Goal: Task Accomplishment & Management: Use online tool/utility

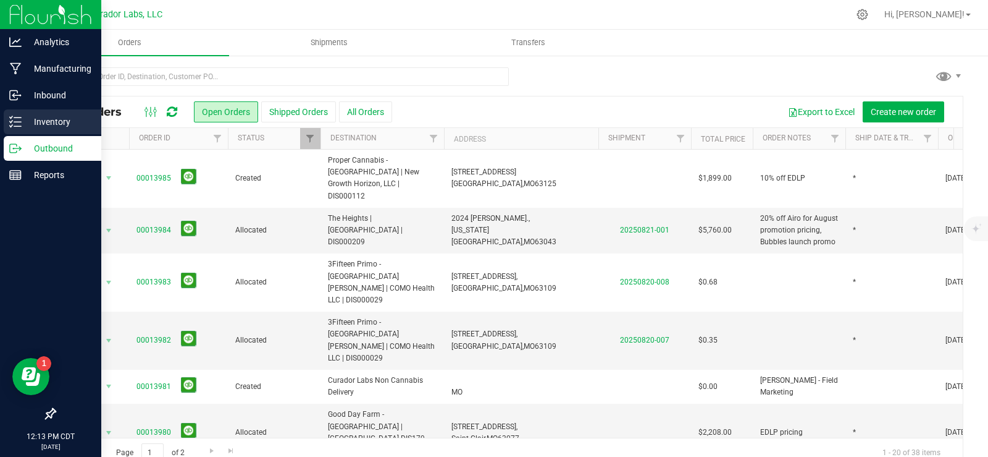
click at [17, 117] on icon at bounding box center [15, 122] width 12 height 12
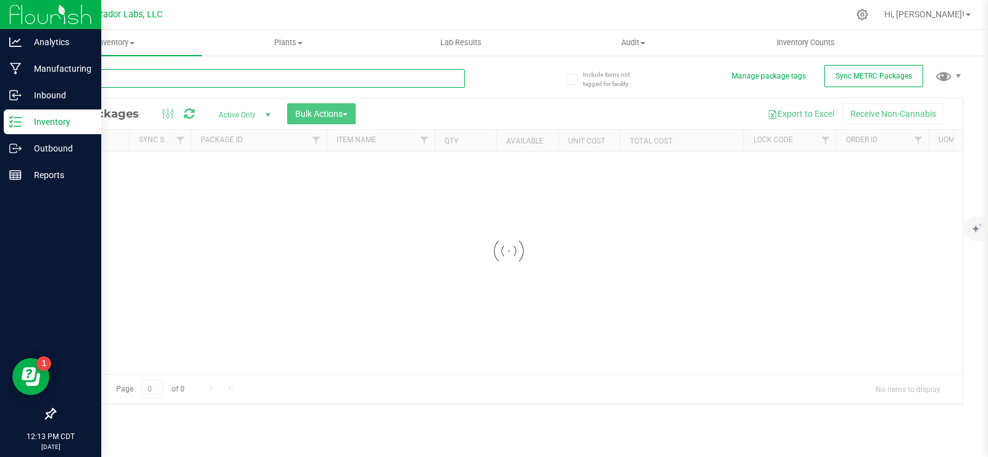
click at [258, 77] on input "text" at bounding box center [259, 78] width 411 height 19
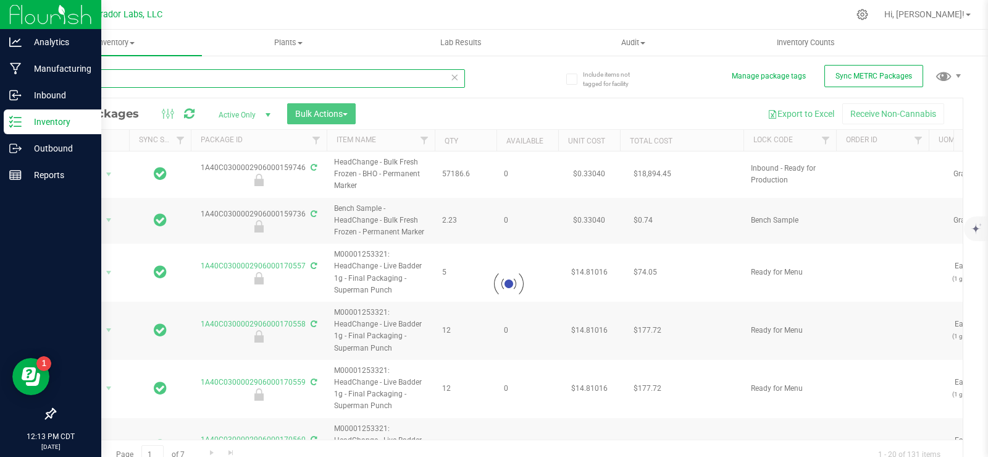
type input "[PERSON_NAME]"
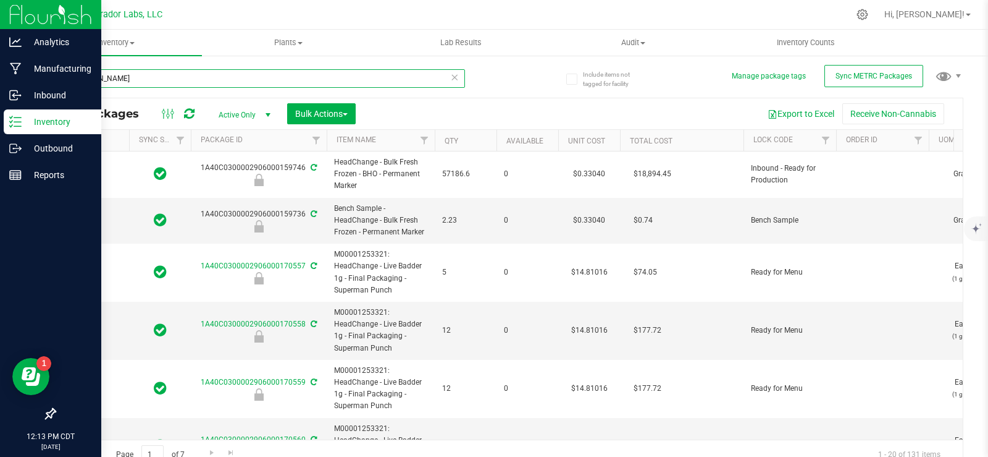
type input "[DATE]"
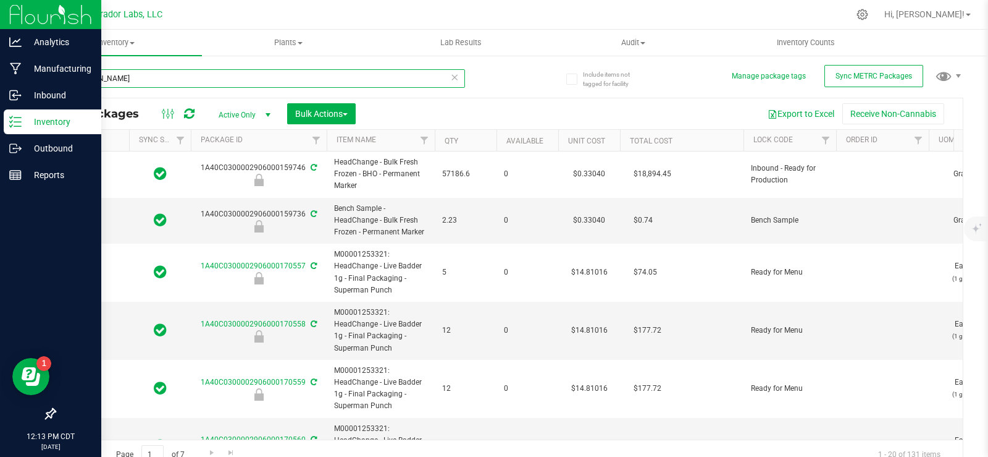
type input "[DATE]"
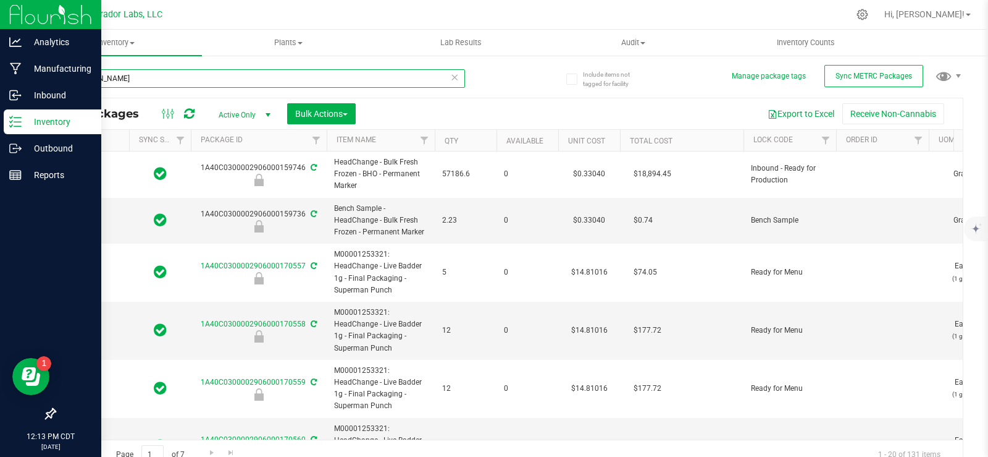
type input "[DATE]"
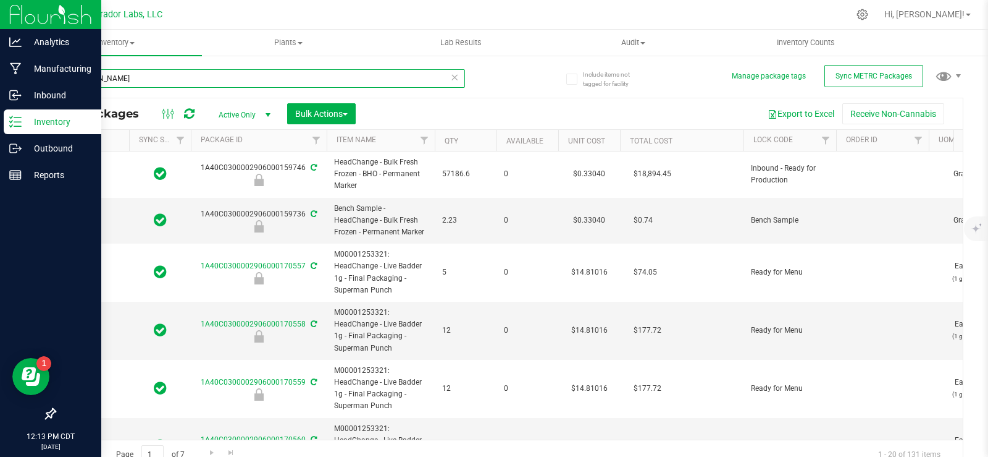
type input "[DATE]"
click at [276, 80] on input "[PERSON_NAME]" at bounding box center [259, 78] width 411 height 19
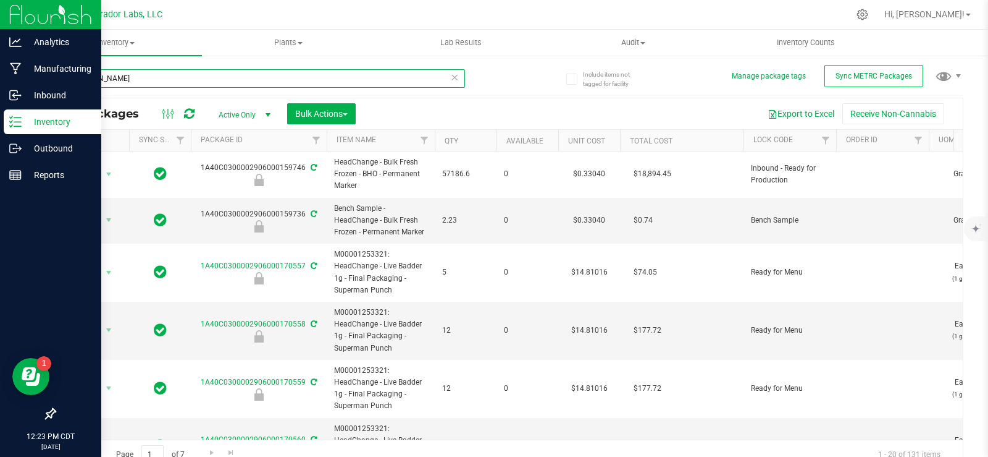
click at [276, 80] on input "[PERSON_NAME]" at bounding box center [259, 78] width 411 height 19
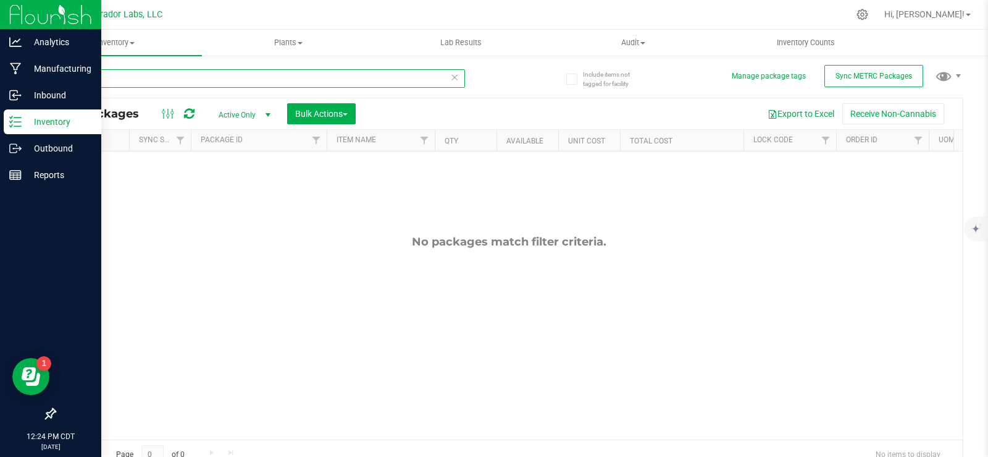
drag, startPoint x: 104, startPoint y: 76, endPoint x: 82, endPoint y: 82, distance: 23.7
click at [82, 82] on input "59731" at bounding box center [259, 78] width 411 height 19
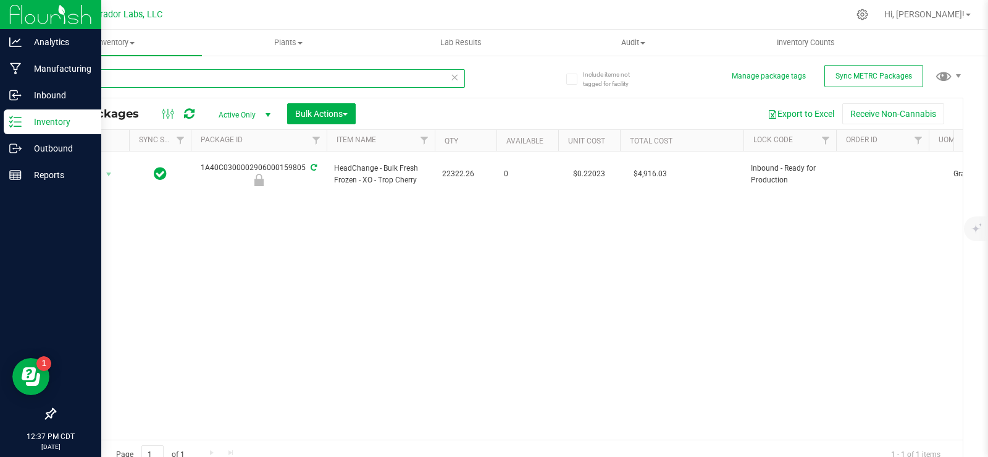
click at [121, 80] on input "59805" at bounding box center [259, 78] width 411 height 19
click at [120, 80] on input "59805" at bounding box center [259, 78] width 411 height 19
paste input "1A40C0300002906000148614"
type input "1A40C0300002906000148614"
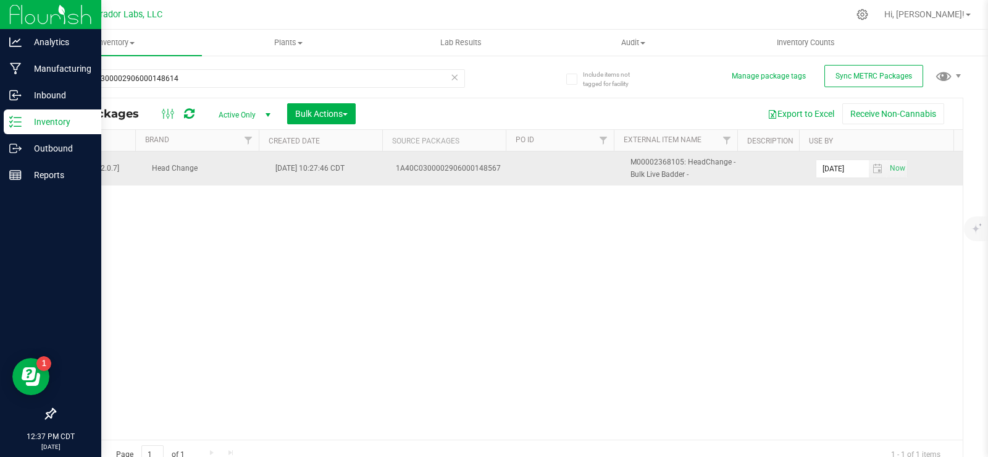
drag, startPoint x: 195, startPoint y: 162, endPoint x: 916, endPoint y: 175, distance: 721.1
copy tr "1A40C0300002906000148614 HeadChange - Bulk Live Badder - Diesel Weasel 1640.74 …"
